Goal: Transaction & Acquisition: Purchase product/service

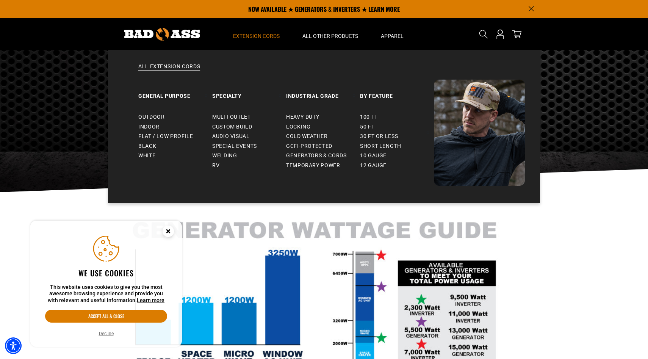
click at [259, 35] on span "Extension Cords" at bounding box center [256, 36] width 47 height 7
click at [153, 120] on span "Outdoor" at bounding box center [151, 117] width 26 height 7
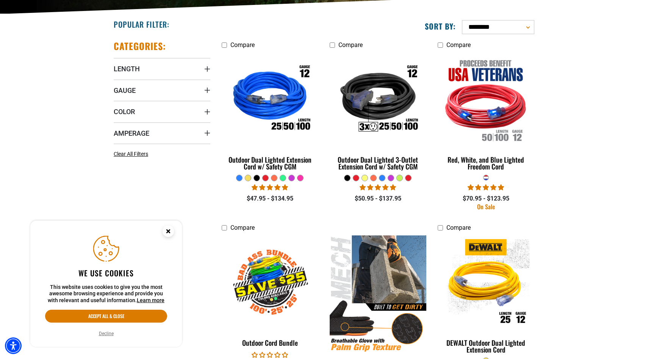
scroll to position [178, 0]
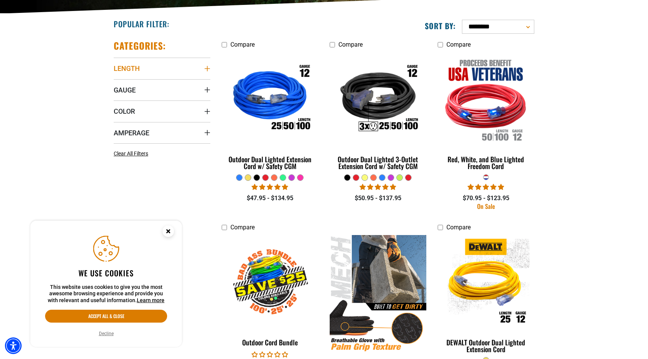
click at [207, 69] on icon "Length" at bounding box center [206, 68] width 5 height 5
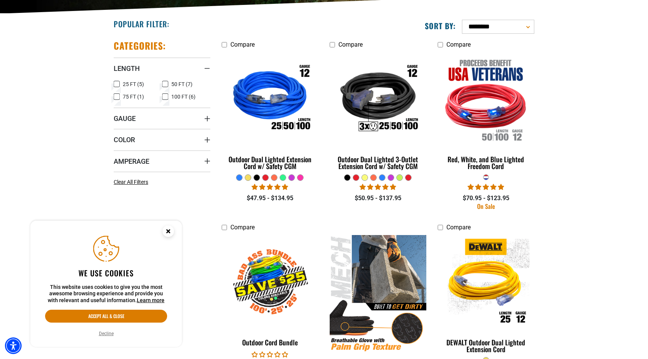
click at [165, 98] on icon at bounding box center [165, 97] width 6 height 10
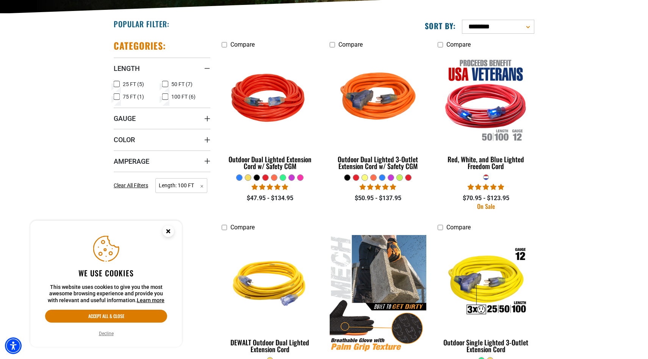
click at [166, 84] on icon at bounding box center [165, 84] width 6 height 10
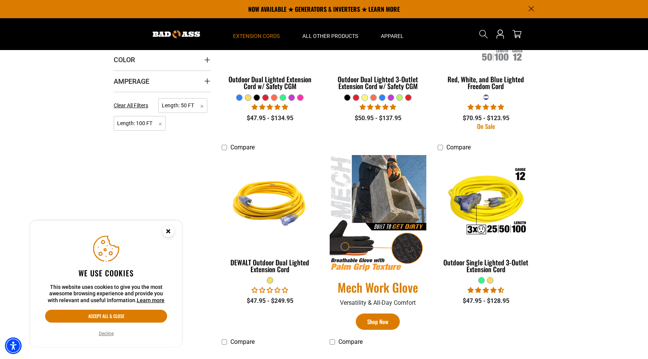
scroll to position [145, 0]
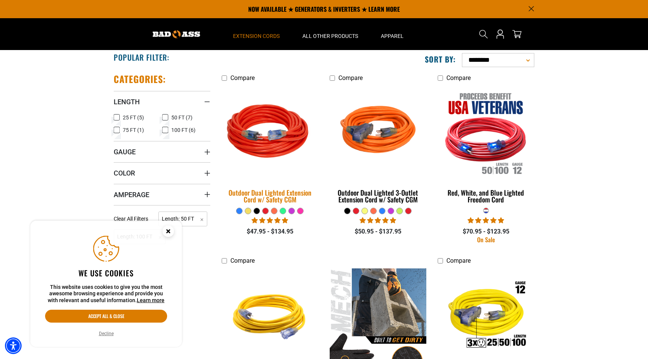
click at [299, 191] on div "Outdoor Dual Lighted Extension Cord w/ Safety CGM" at bounding box center [270, 196] width 97 height 14
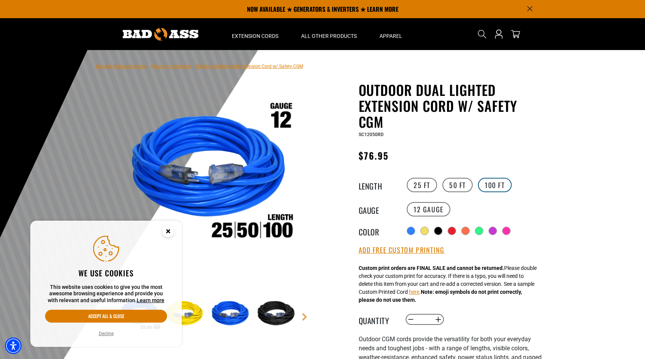
click at [494, 187] on label "100 FT" at bounding box center [495, 185] width 34 height 14
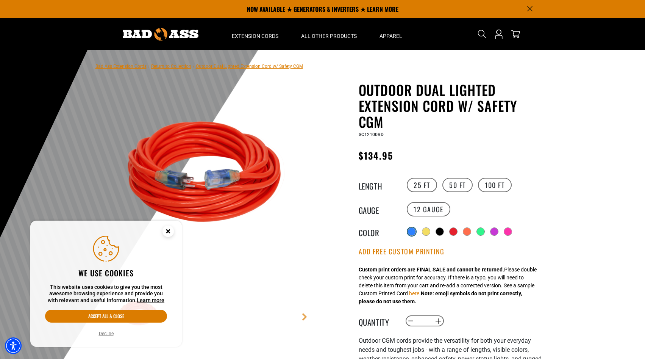
click at [413, 233] on div at bounding box center [412, 232] width 8 height 8
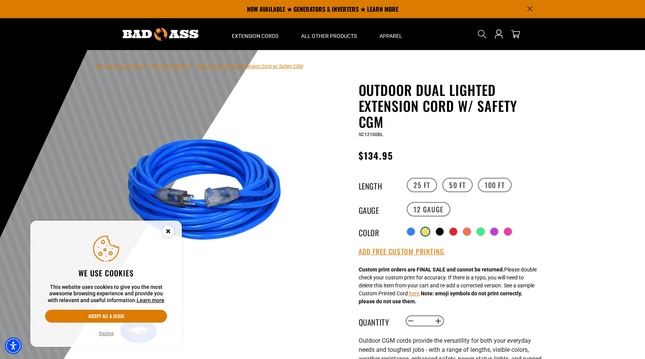
click at [425, 233] on div at bounding box center [425, 232] width 8 height 8
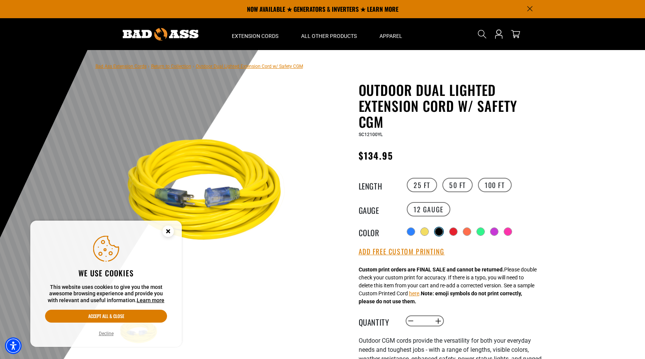
click at [442, 232] on div at bounding box center [439, 232] width 8 height 8
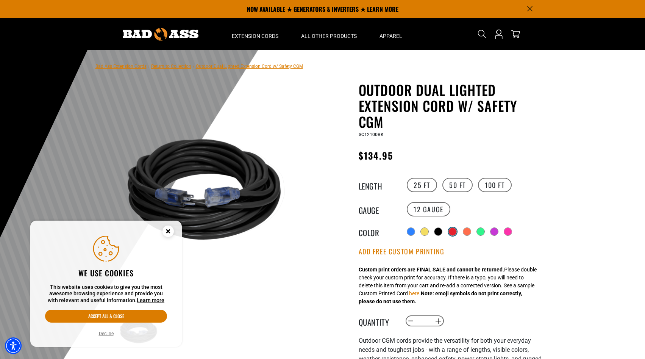
click at [453, 231] on div at bounding box center [453, 232] width 8 height 8
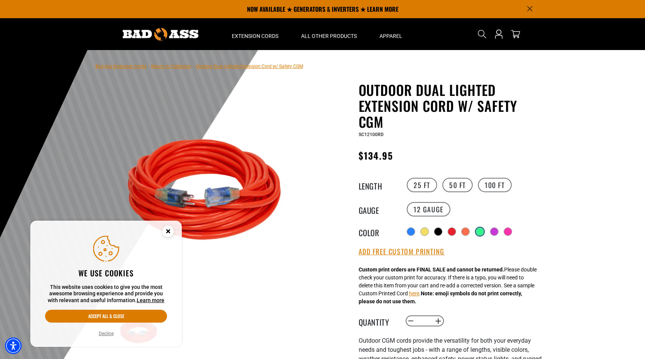
click at [482, 229] on div at bounding box center [480, 232] width 8 height 8
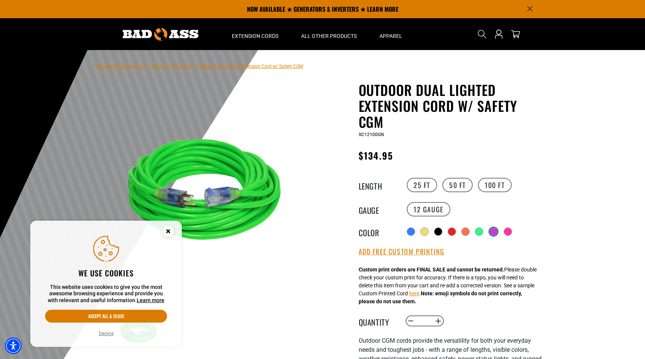
click at [493, 229] on div at bounding box center [494, 232] width 8 height 8
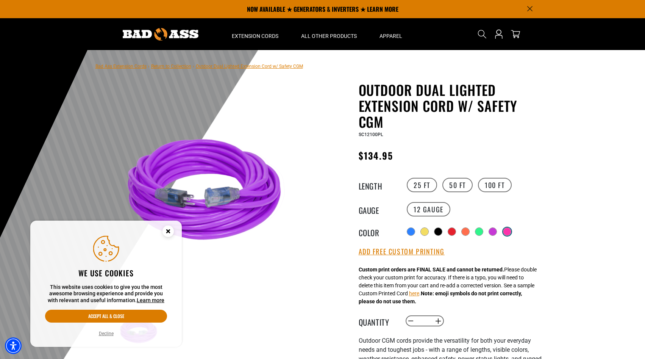
click at [511, 229] on div at bounding box center [507, 231] width 8 height 8
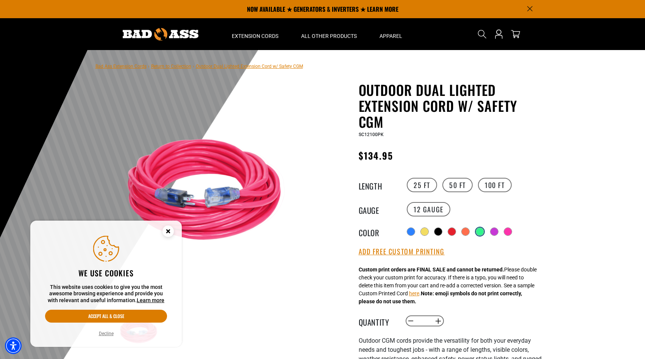
click at [476, 233] on div at bounding box center [480, 232] width 8 height 8
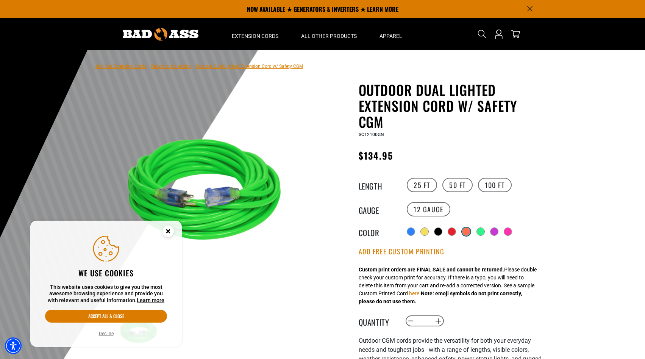
click at [464, 232] on div at bounding box center [466, 232] width 8 height 8
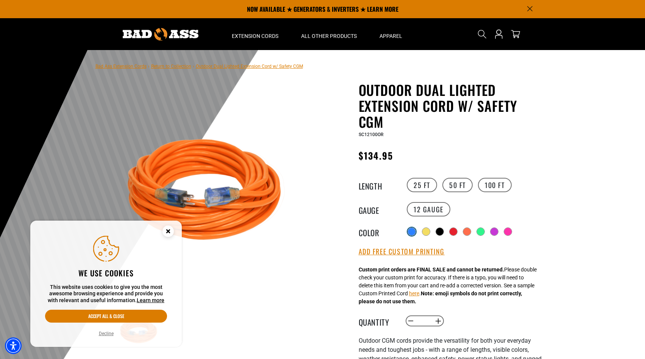
click at [413, 228] on div at bounding box center [412, 232] width 8 height 8
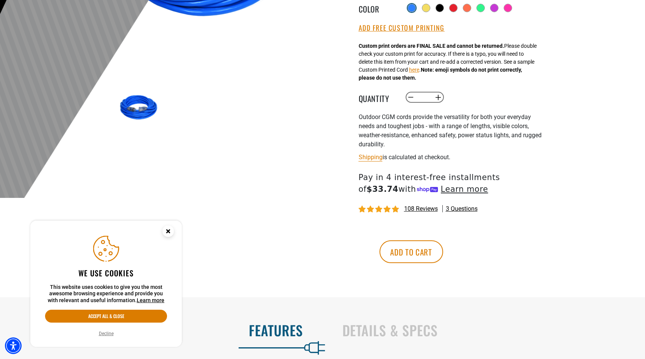
scroll to position [228, 0]
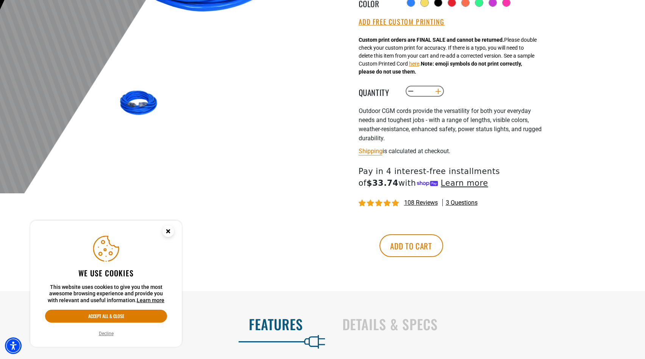
click at [440, 92] on button "Increase quantity for Outdoor Dual Lighted Extension Cord w/ Safety CGM" at bounding box center [438, 91] width 12 height 13
type input "*"
click at [443, 244] on button "Add to cart" at bounding box center [411, 245] width 64 height 23
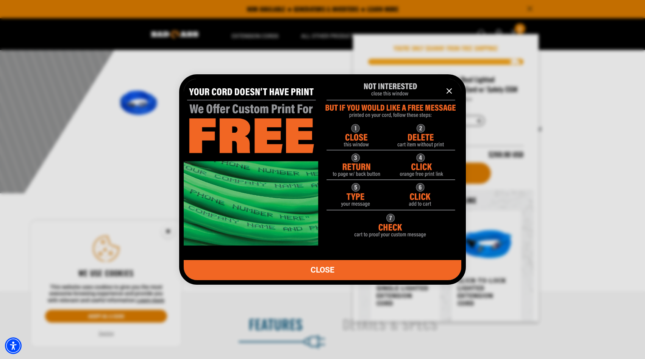
click at [451, 92] on icon "information" at bounding box center [449, 91] width 5 height 5
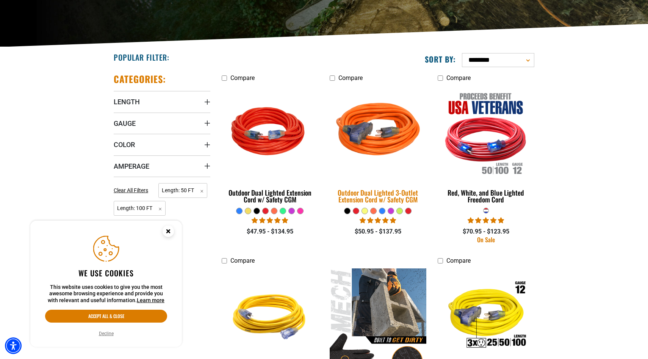
click at [373, 145] on img at bounding box center [378, 132] width 106 height 97
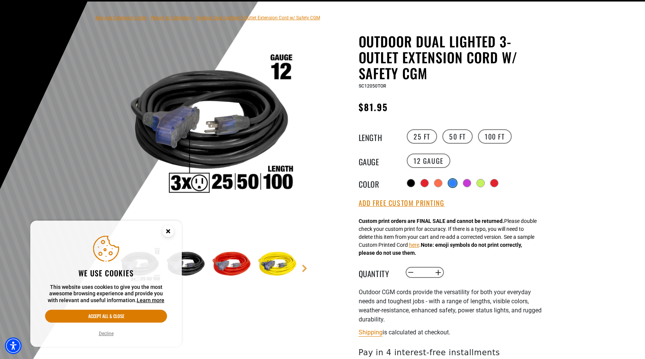
scroll to position [49, 0]
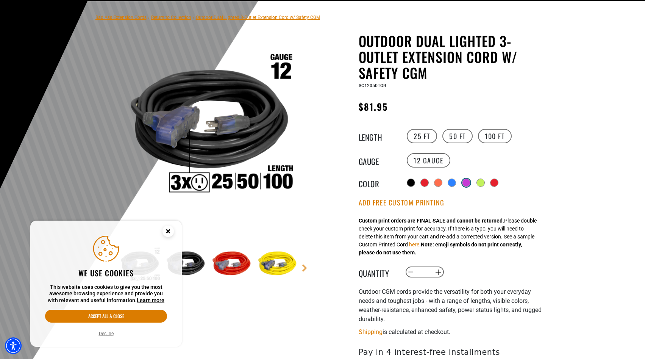
click at [470, 184] on div at bounding box center [466, 182] width 8 height 8
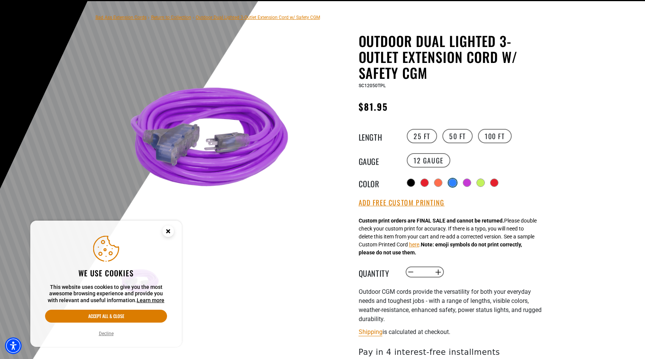
click at [453, 183] on div at bounding box center [453, 183] width 8 height 8
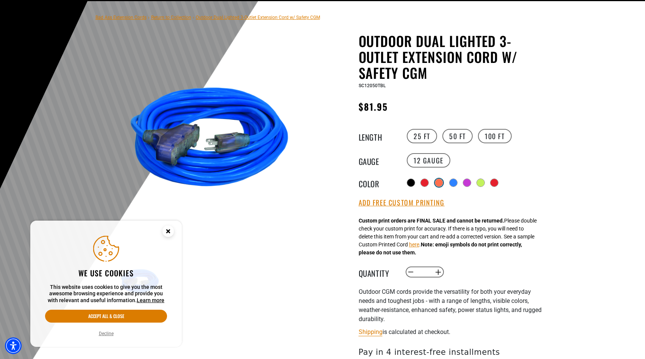
click at [435, 182] on div at bounding box center [439, 183] width 8 height 8
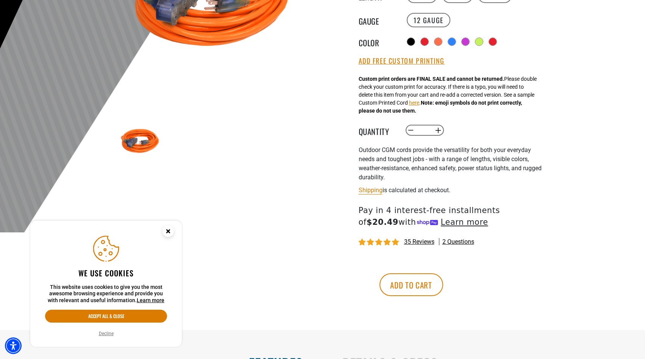
scroll to position [191, 0]
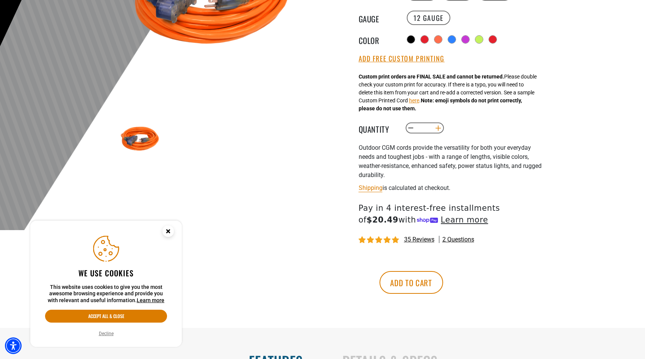
click at [438, 130] on button "Increase quantity for Outdoor Dual Lighted 3-Outlet Extension Cord w/ Safety CGM" at bounding box center [438, 128] width 12 height 13
type input "*"
click at [443, 287] on button "Add to cart" at bounding box center [411, 282] width 64 height 23
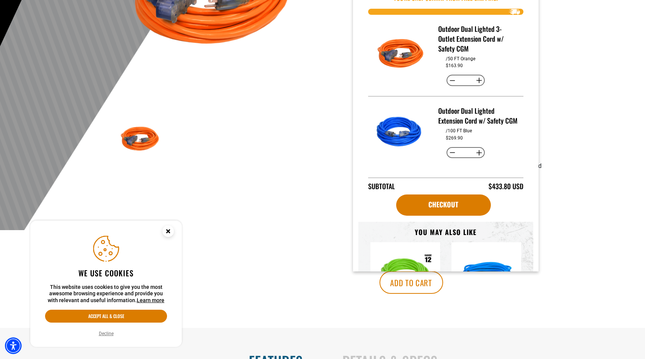
scroll to position [193, 0]
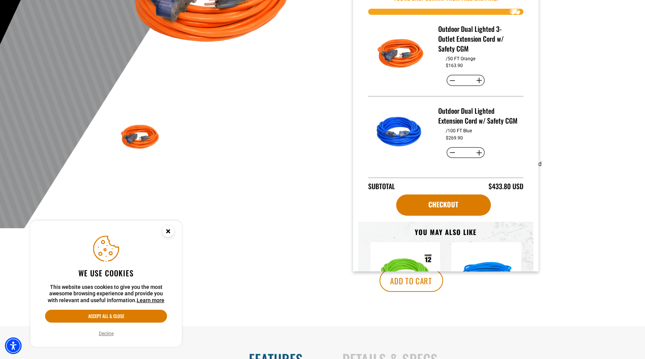
click at [445, 114] on h3 "Outdoor Dual Lighted Extension Cord w/ Safety CGM" at bounding box center [477, 116] width 79 height 20
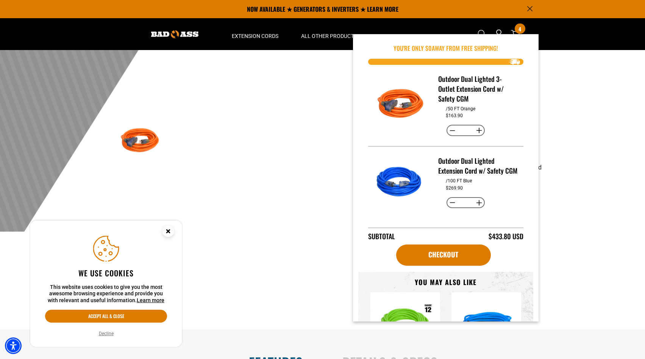
click at [414, 105] on img "Item added to your cart" at bounding box center [400, 105] width 53 height 53
click at [398, 189] on img "Item added to your cart" at bounding box center [400, 182] width 53 height 53
click at [270, 150] on ul at bounding box center [300, 142] width 365 height 44
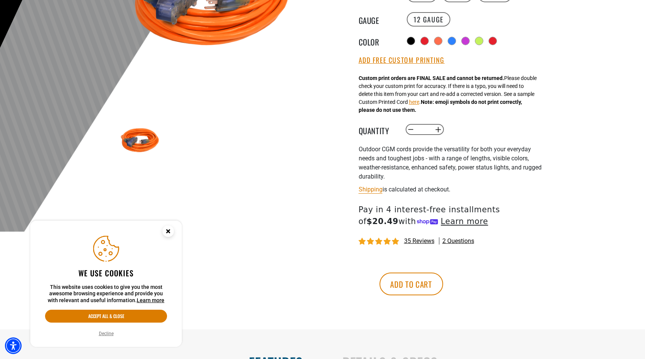
scroll to position [197, 0]
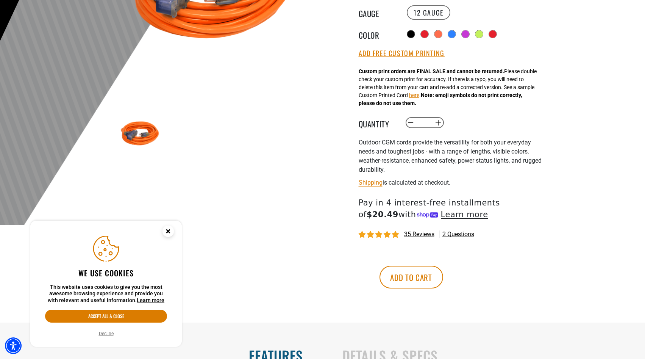
click at [431, 233] on span "35 reviews" at bounding box center [419, 233] width 30 height 7
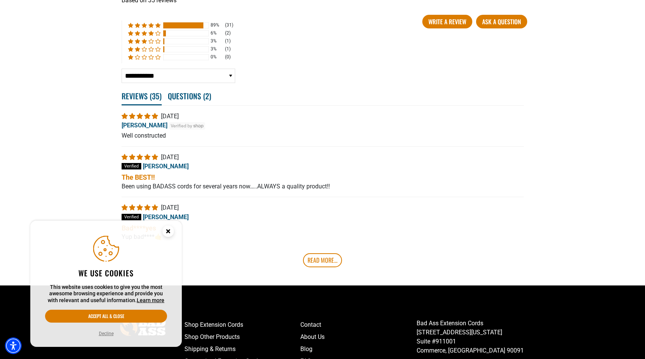
scroll to position [1362, 0]
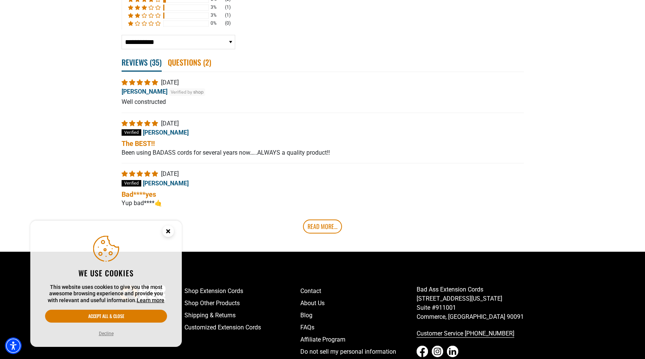
click at [197, 64] on span "Questions ( 2 )" at bounding box center [190, 62] width 44 height 17
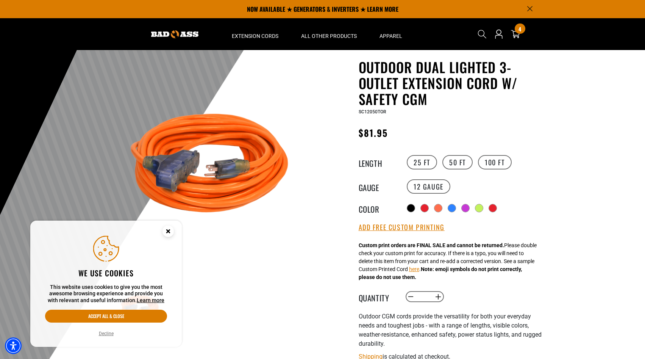
scroll to position [25, 0]
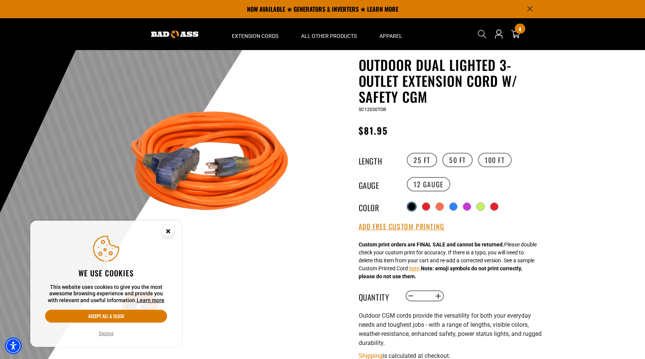
click at [410, 207] on div at bounding box center [412, 207] width 8 height 8
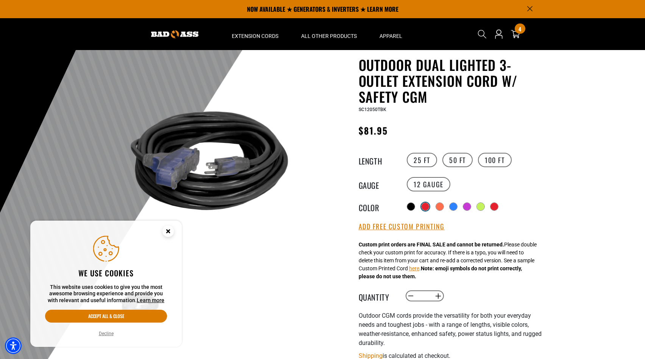
click at [427, 207] on div at bounding box center [425, 207] width 8 height 8
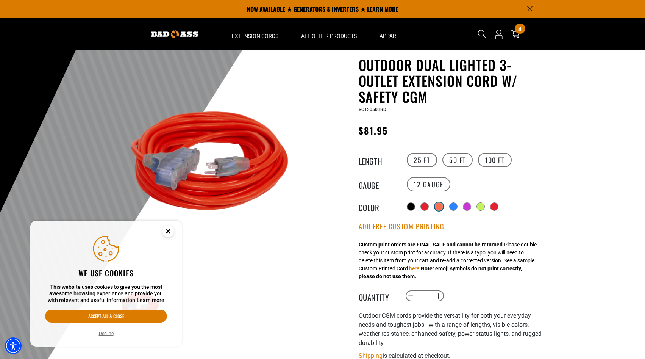
click at [440, 206] on div at bounding box center [439, 207] width 8 height 8
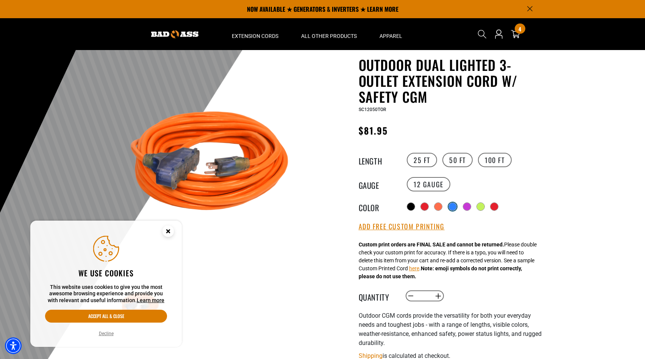
click at [452, 206] on div at bounding box center [453, 207] width 8 height 8
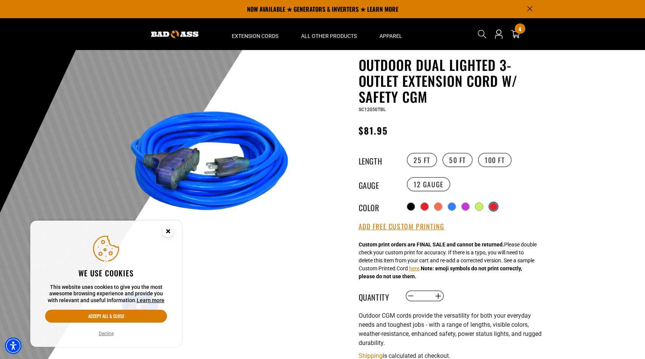
click at [493, 205] on div at bounding box center [494, 207] width 8 height 8
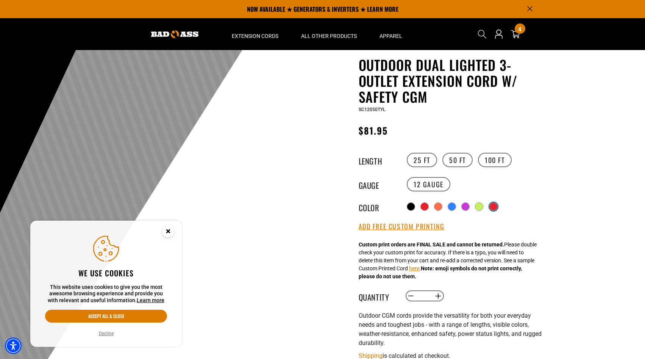
click at [494, 206] on div at bounding box center [494, 207] width 8 height 8
click at [478, 204] on div at bounding box center [480, 207] width 8 height 8
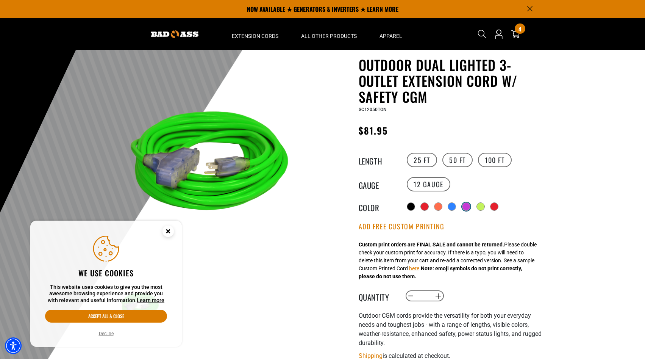
click at [464, 204] on div at bounding box center [466, 207] width 8 height 8
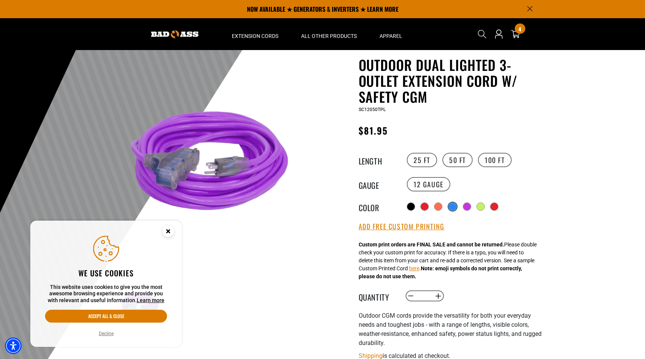
click at [449, 204] on div at bounding box center [453, 207] width 8 height 8
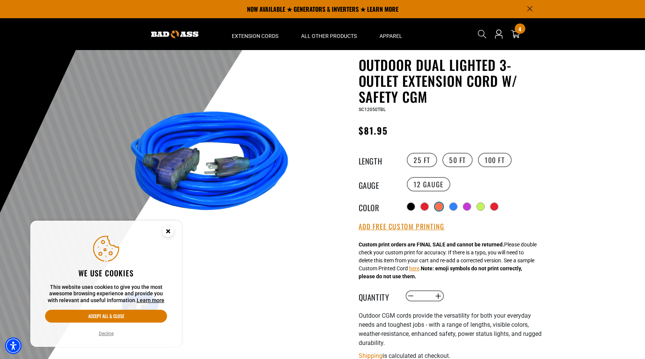
click at [437, 204] on div at bounding box center [439, 207] width 8 height 8
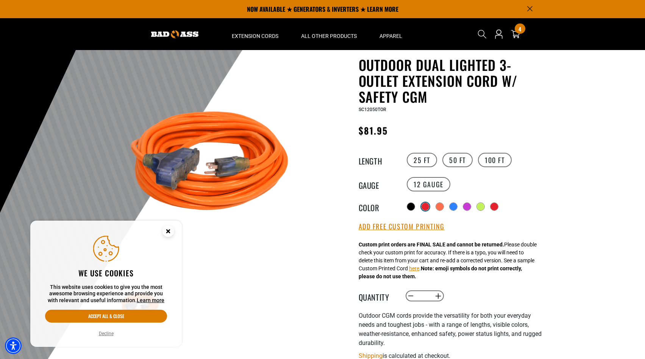
click at [425, 206] on div at bounding box center [425, 207] width 8 height 8
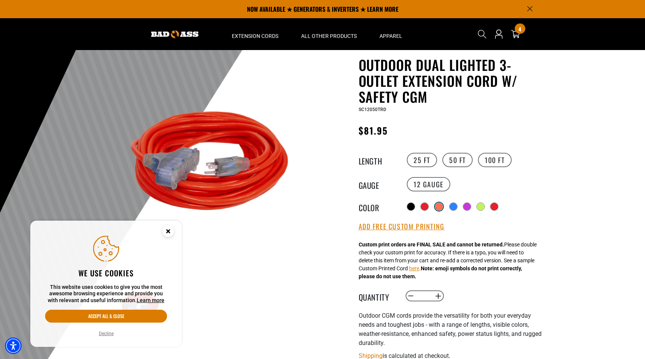
click at [439, 206] on div at bounding box center [439, 207] width 8 height 8
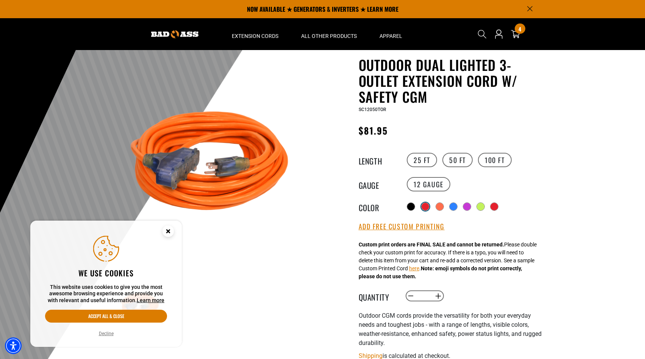
click at [427, 206] on div at bounding box center [425, 207] width 8 height 8
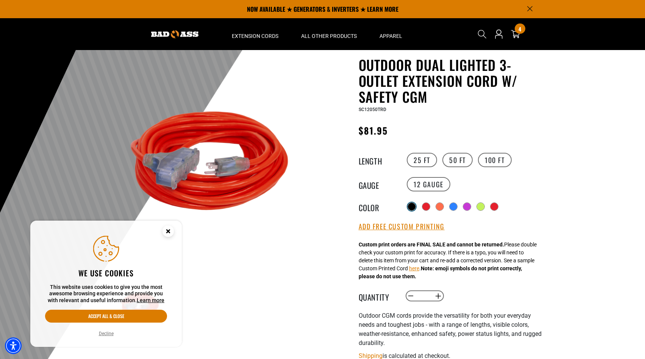
click at [413, 206] on div at bounding box center [412, 207] width 8 height 8
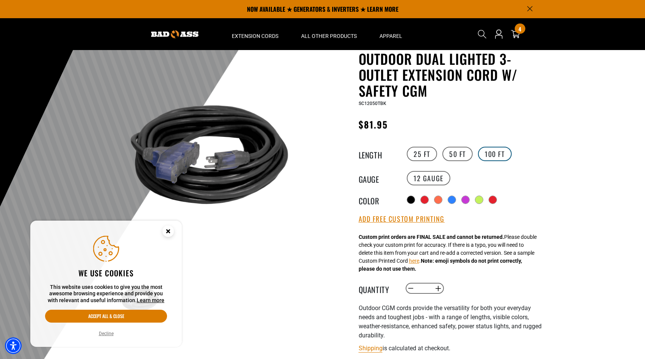
scroll to position [31, 0]
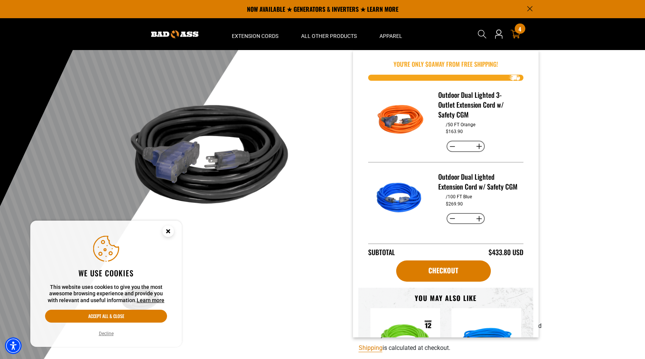
click at [515, 36] on icon at bounding box center [515, 34] width 10 height 9
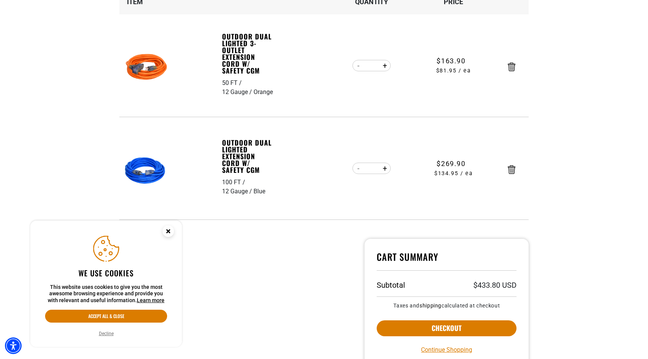
scroll to position [140, 0]
click at [239, 177] on div "100 FT" at bounding box center [234, 181] width 25 height 9
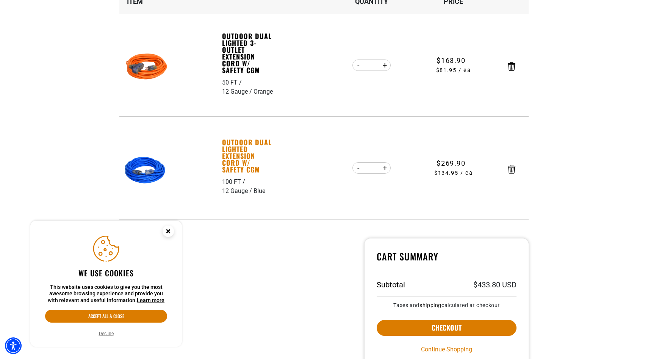
click at [240, 154] on link "Outdoor Dual Lighted Extension Cord w/ Safety CGM" at bounding box center [248, 156] width 52 height 34
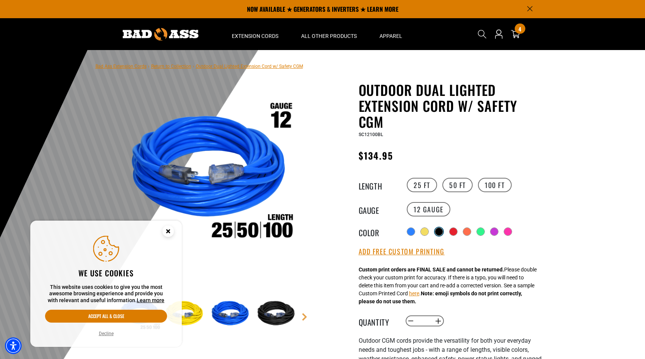
click at [440, 230] on div at bounding box center [439, 232] width 8 height 8
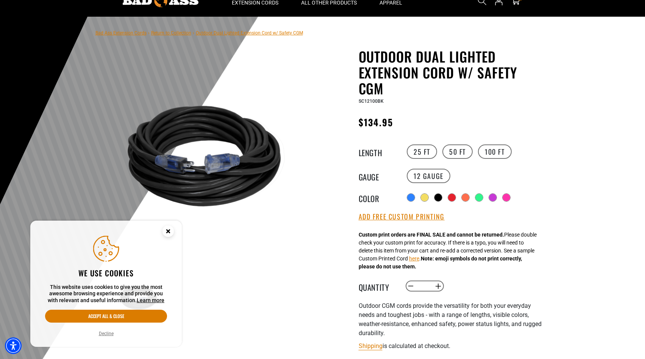
scroll to position [39, 0]
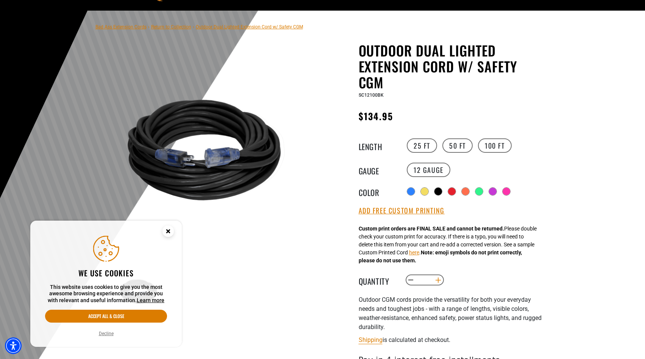
click at [439, 279] on button "Increase quantity for Outdoor Dual Lighted Extension Cord w/ Safety CGM" at bounding box center [438, 279] width 12 height 13
type input "*"
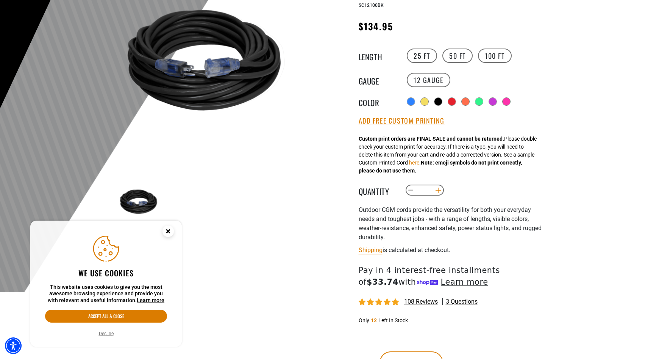
scroll to position [171, 0]
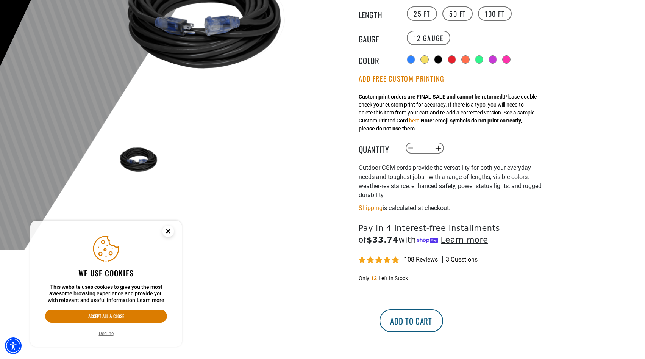
click at [443, 320] on button "Add to cart" at bounding box center [411, 320] width 64 height 23
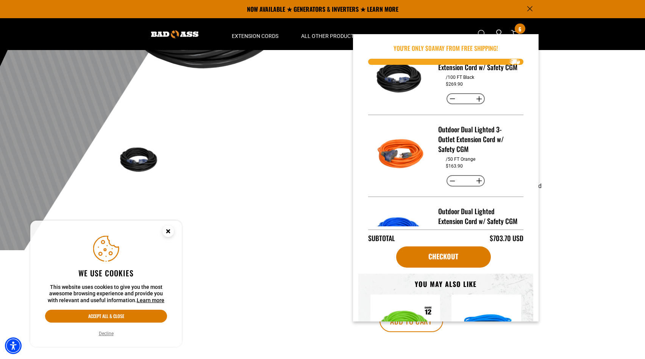
scroll to position [22, 0]
click at [406, 159] on img "Item added to your cart" at bounding box center [400, 154] width 53 height 53
click at [467, 144] on h3 "Outdoor Dual Lighted 3-Outlet Extension Cord w/ Safety CGM" at bounding box center [477, 139] width 79 height 30
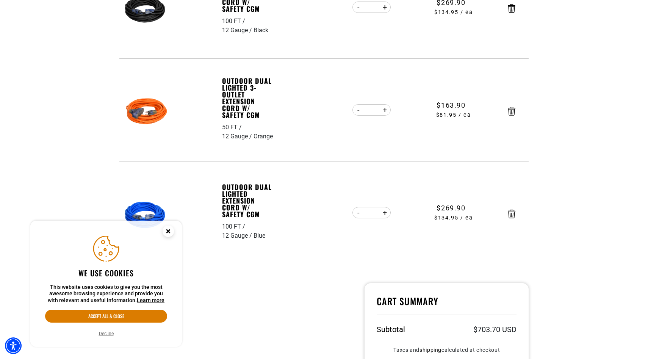
scroll to position [204, 0]
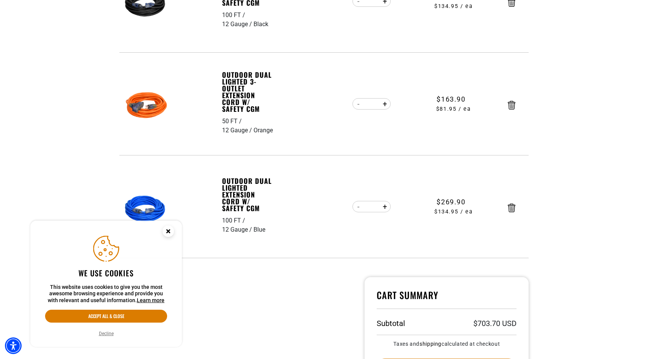
click at [169, 232] on icon "Cookie Consent" at bounding box center [168, 230] width 3 height 3
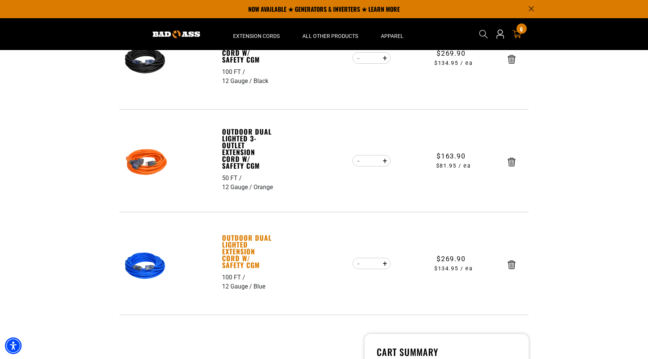
scroll to position [147, 0]
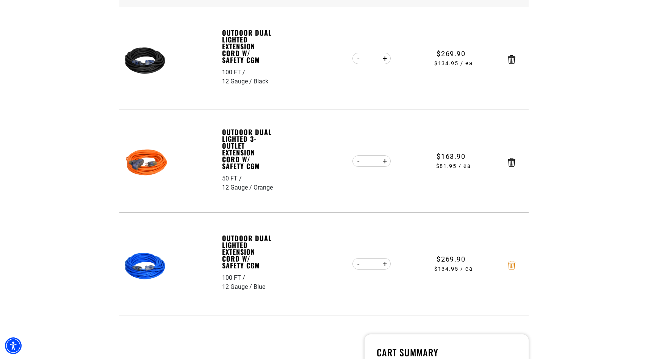
click at [513, 265] on icon "Remove Outdoor Dual Lighted Extension Cord w/ Safety CGM - 100 FT / 12 Gauge / …" at bounding box center [511, 265] width 8 height 9
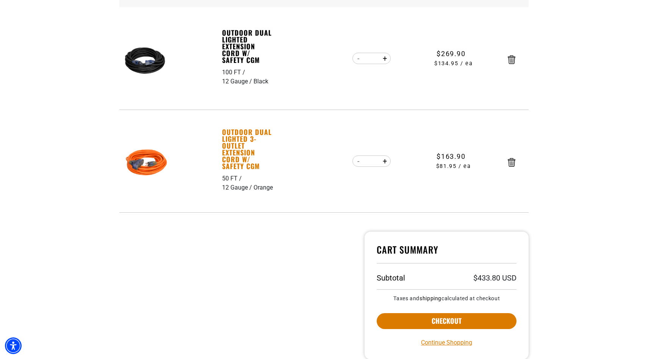
click at [246, 142] on link "Outdoor Dual Lighted 3-Outlet Extension Cord w/ Safety CGM" at bounding box center [248, 148] width 52 height 41
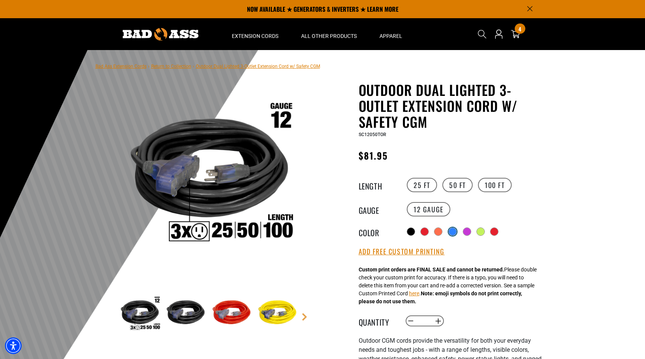
click at [456, 232] on div at bounding box center [453, 232] width 8 height 8
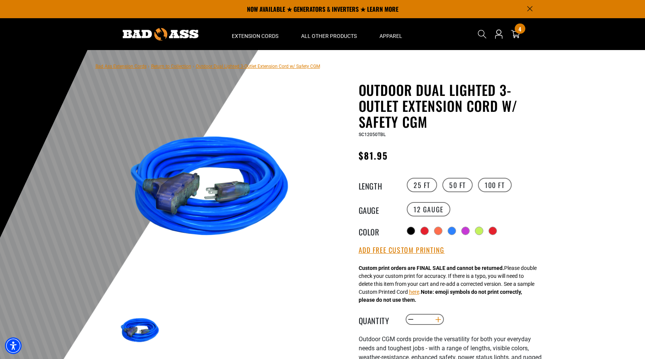
click at [438, 321] on button "Increase quantity for Outdoor Dual Lighted 3-Outlet Extension Cord w/ Safety CGM" at bounding box center [438, 319] width 12 height 13
type input "*"
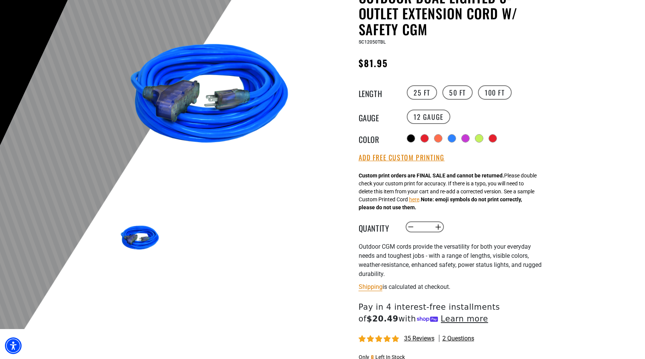
scroll to position [197, 0]
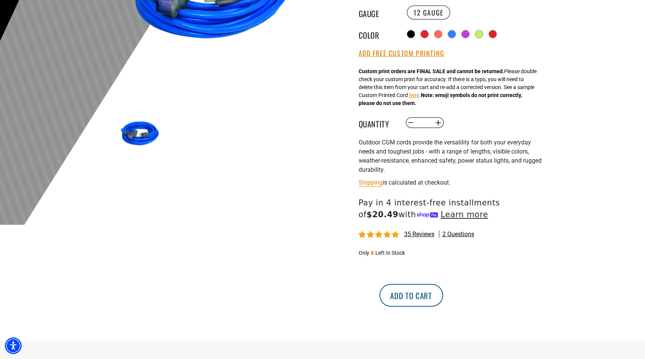
click at [443, 299] on button "Add to cart" at bounding box center [411, 295] width 64 height 23
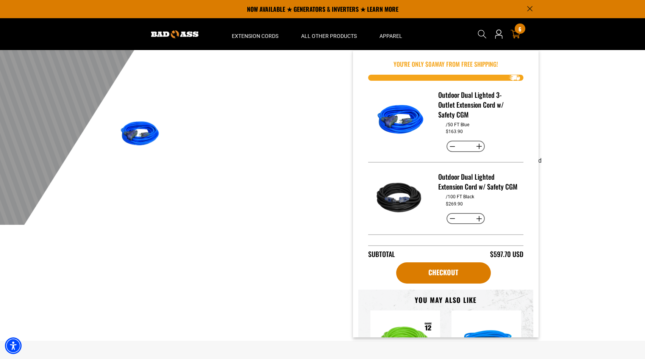
click at [516, 29] on div "6 6 items" at bounding box center [520, 28] width 10 height 10
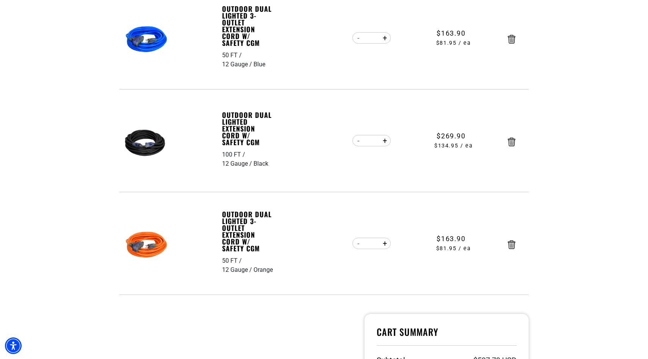
scroll to position [169, 0]
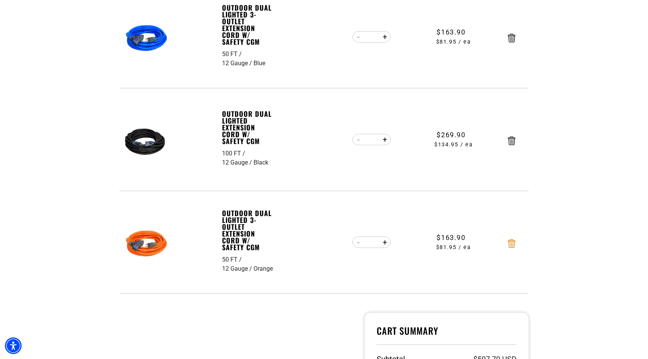
click at [511, 243] on icon "Remove Outdoor Dual Lighted 3-Outlet Extension Cord w/ Safety CGM - 50 FT / 12 …" at bounding box center [511, 243] width 8 height 9
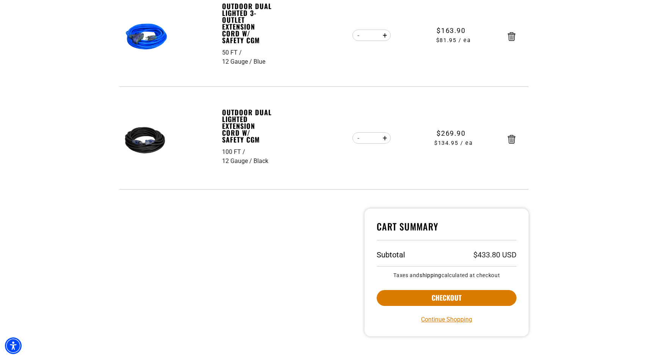
scroll to position [174, 0]
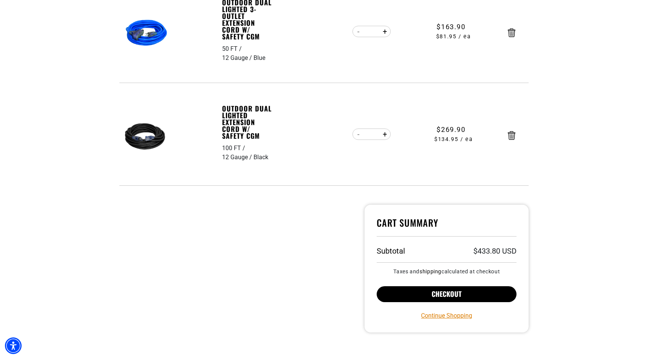
click at [462, 294] on button "Checkout" at bounding box center [446, 294] width 140 height 16
